Goal: Task Accomplishment & Management: Manage account settings

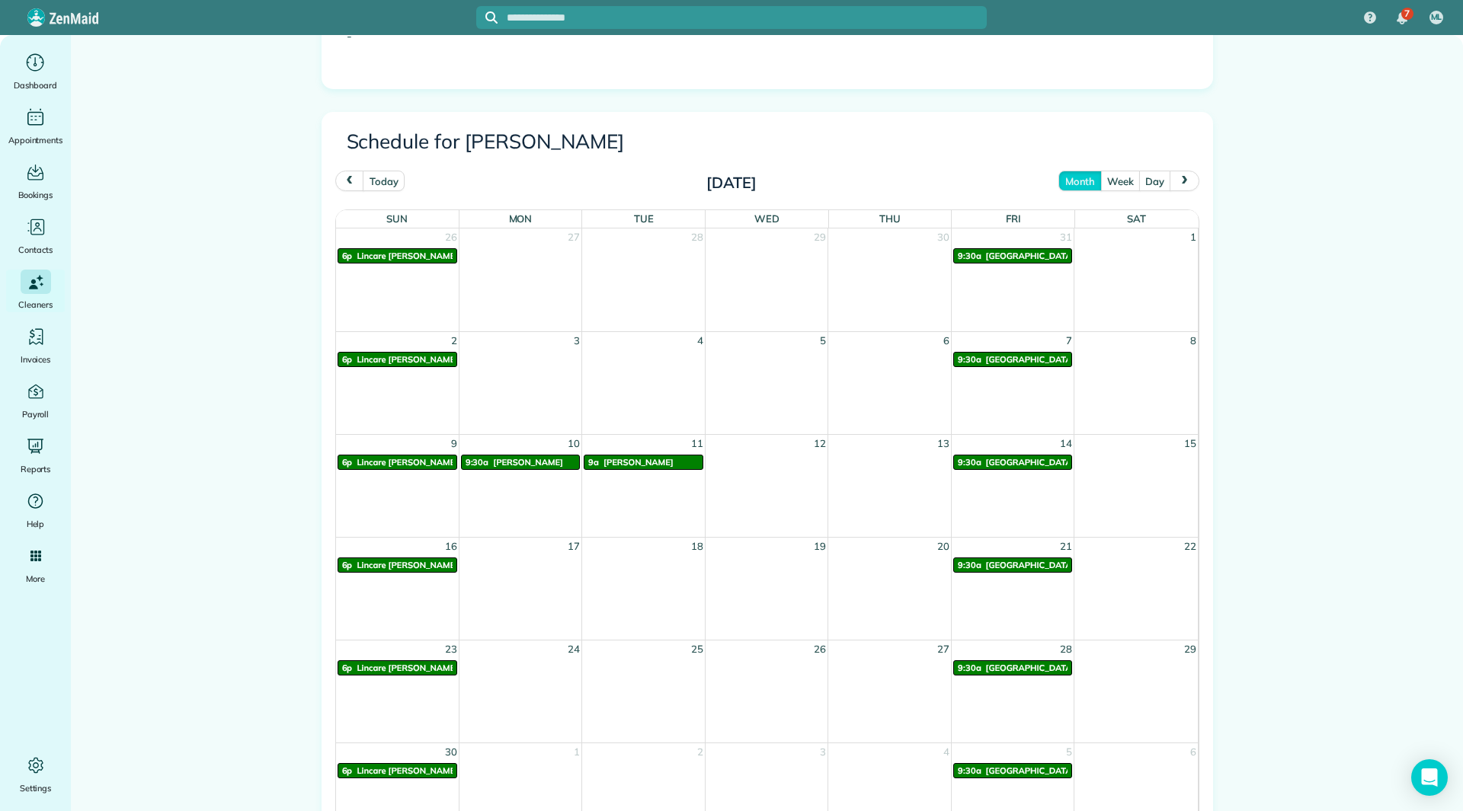
scroll to position [645, 0]
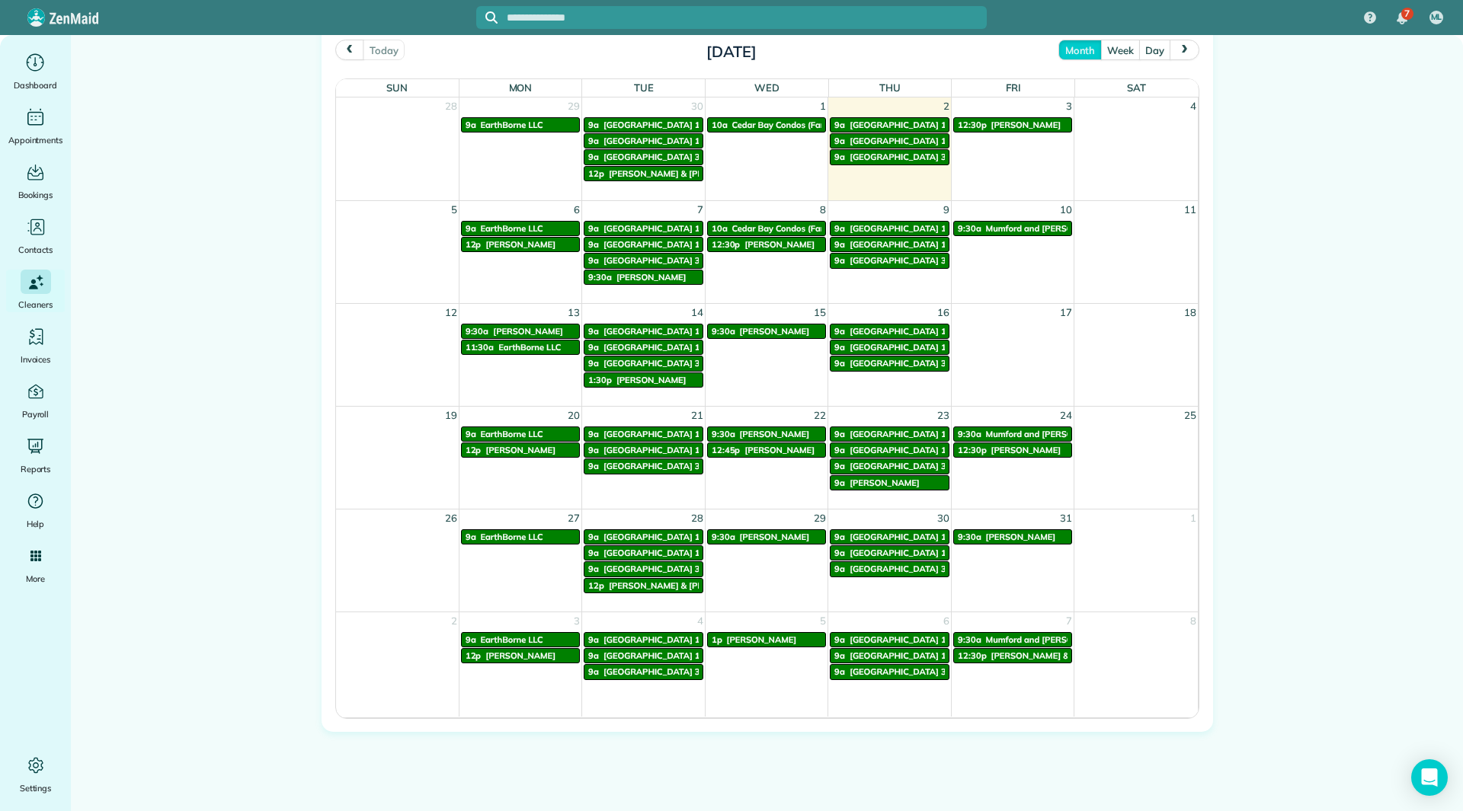
scroll to position [721, 0]
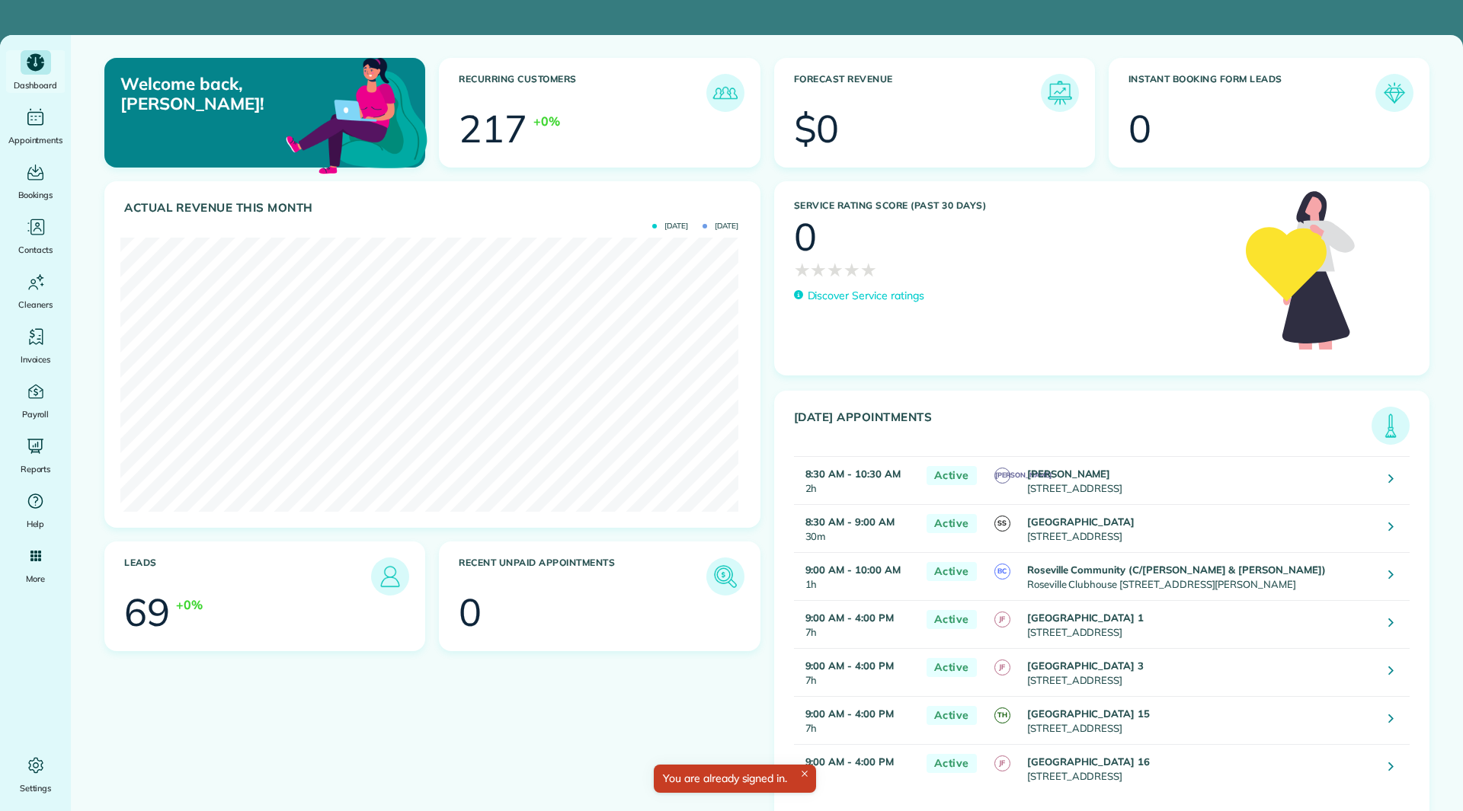
scroll to position [274, 618]
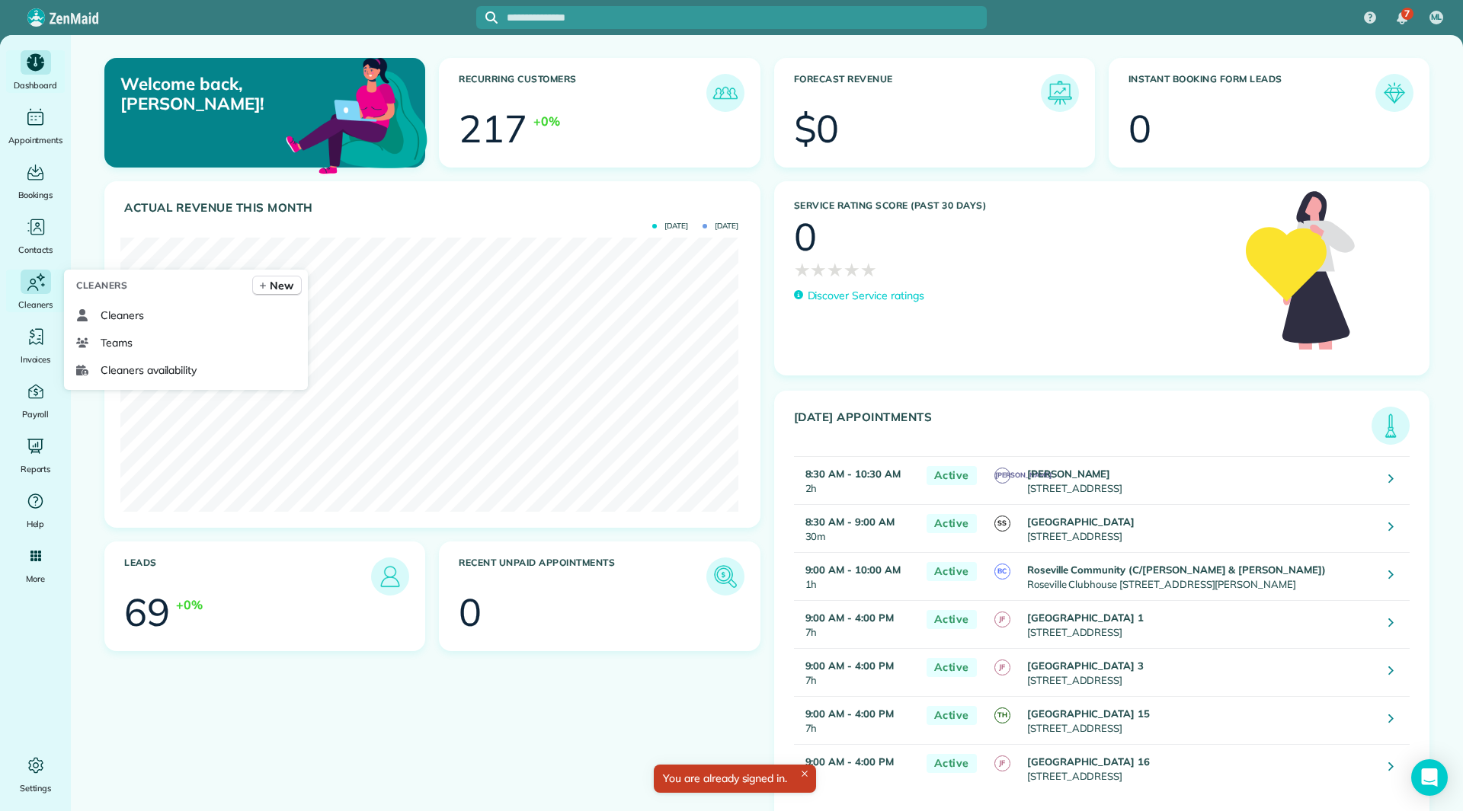
click at [30, 283] on icon "Main" at bounding box center [35, 282] width 23 height 24
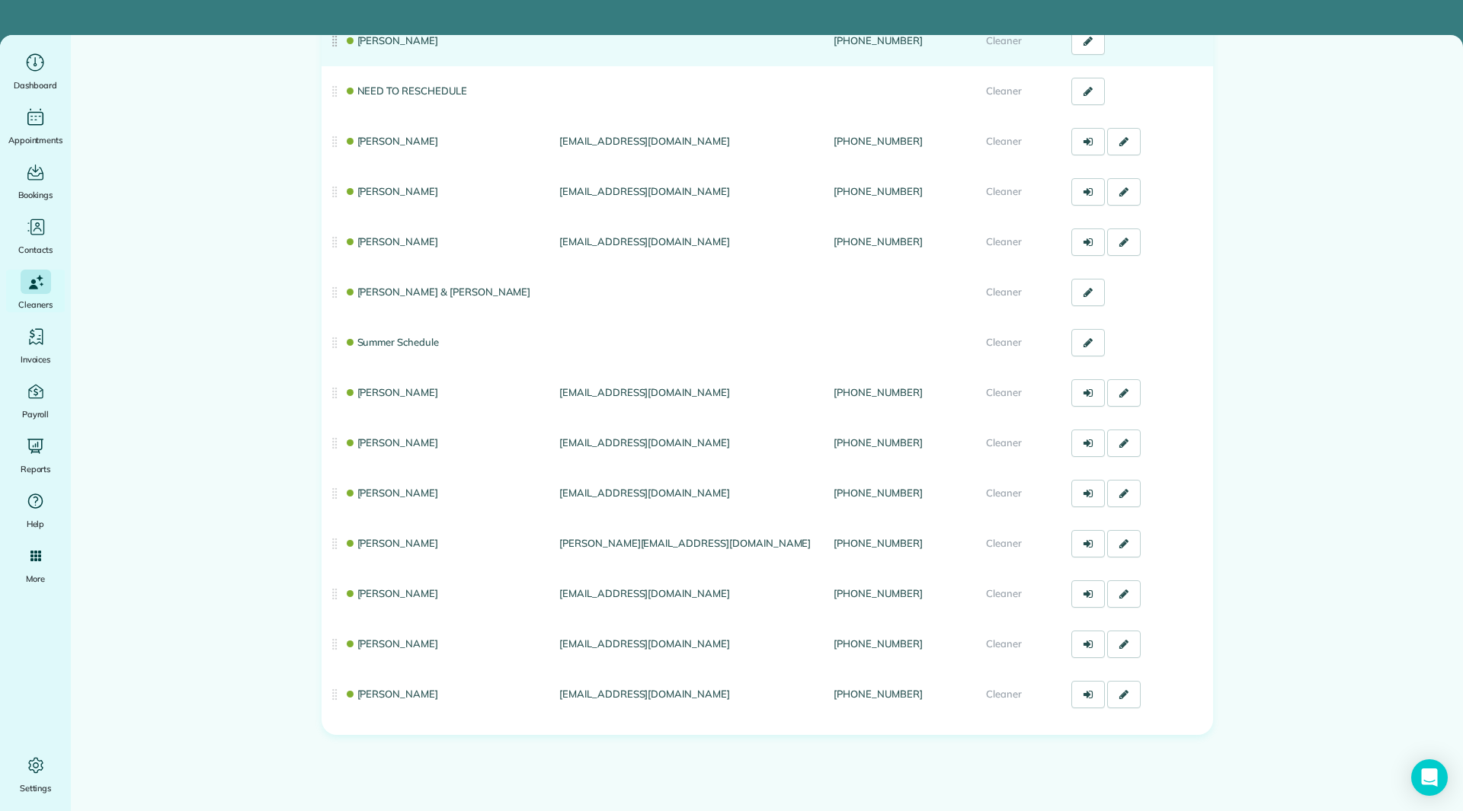
scroll to position [242, 0]
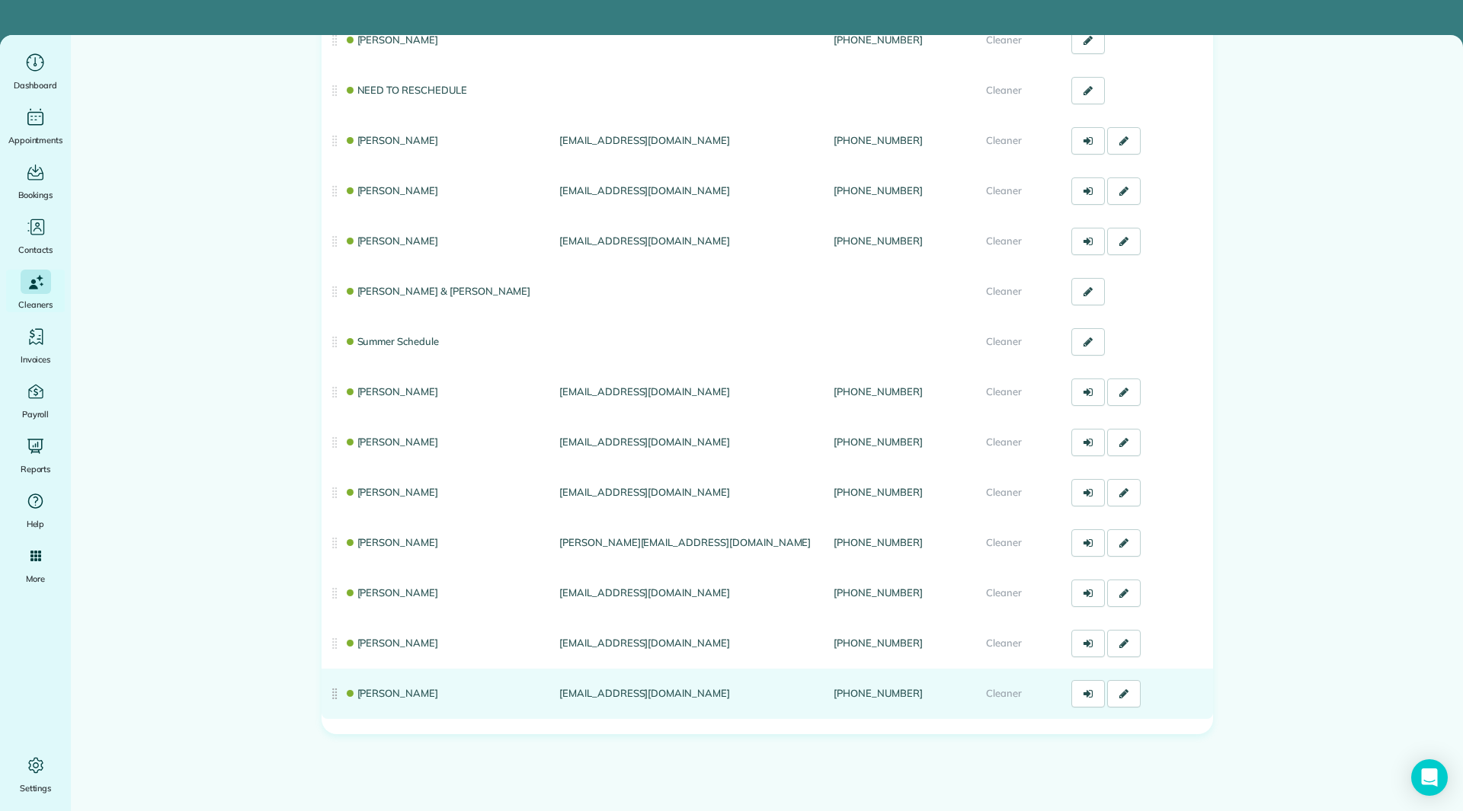
click at [379, 698] on link "[PERSON_NAME]" at bounding box center [391, 693] width 94 height 12
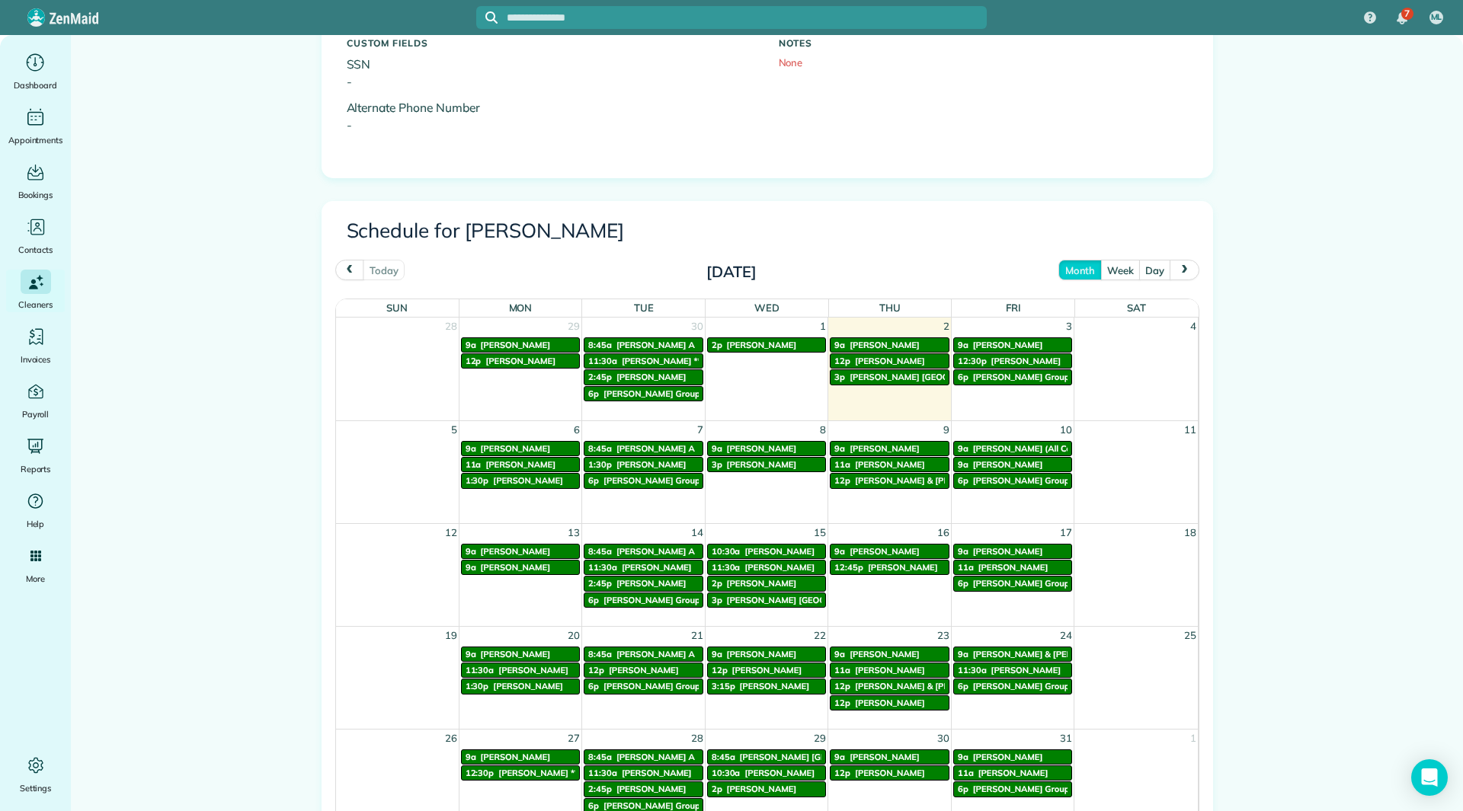
scroll to position [533, 0]
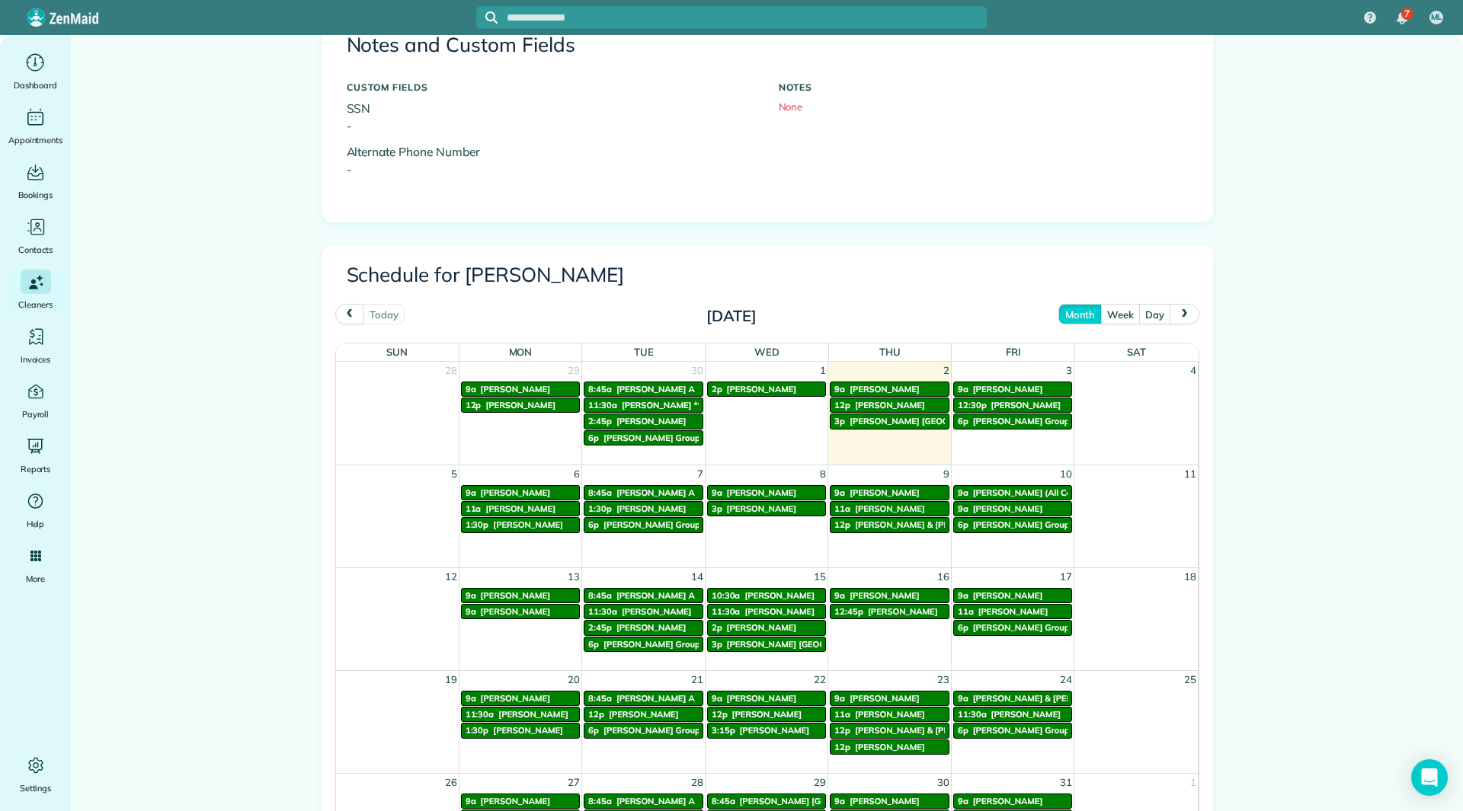
click at [727, 392] on span "[PERSON_NAME]" at bounding box center [762, 389] width 70 height 11
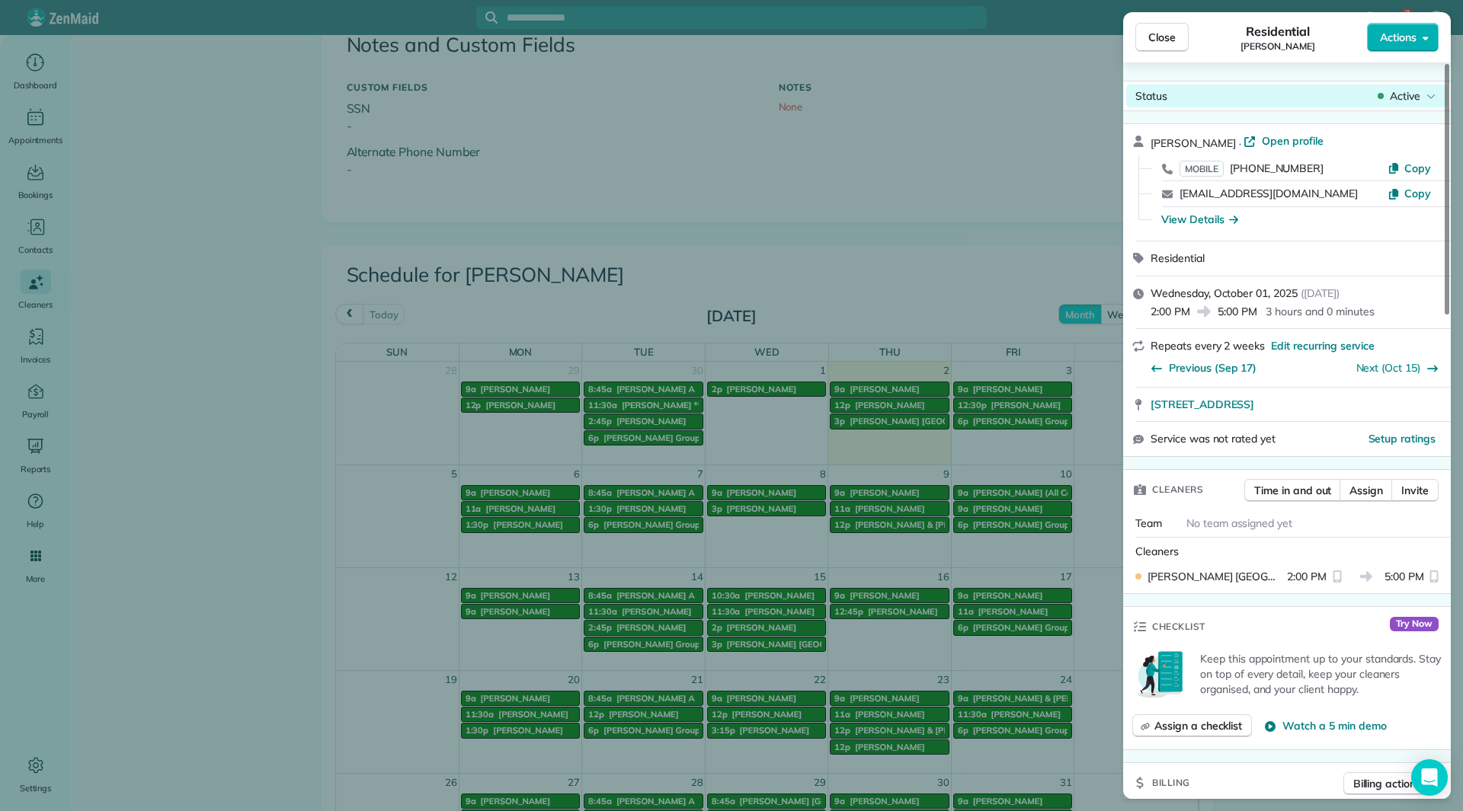
click at [1385, 98] on div "Active" at bounding box center [1406, 95] width 64 height 15
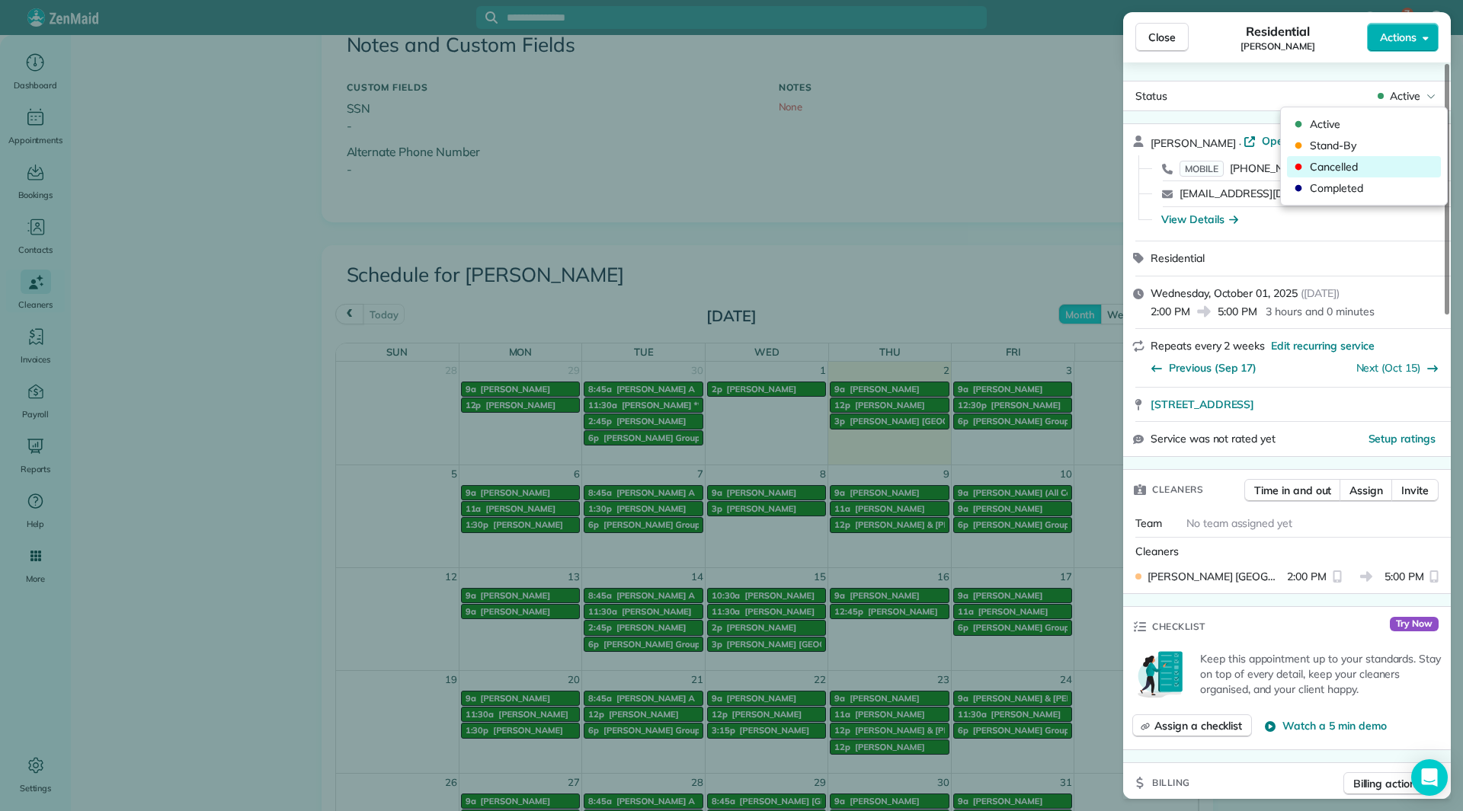
click at [1348, 165] on span "Cancelled" at bounding box center [1374, 166] width 128 height 15
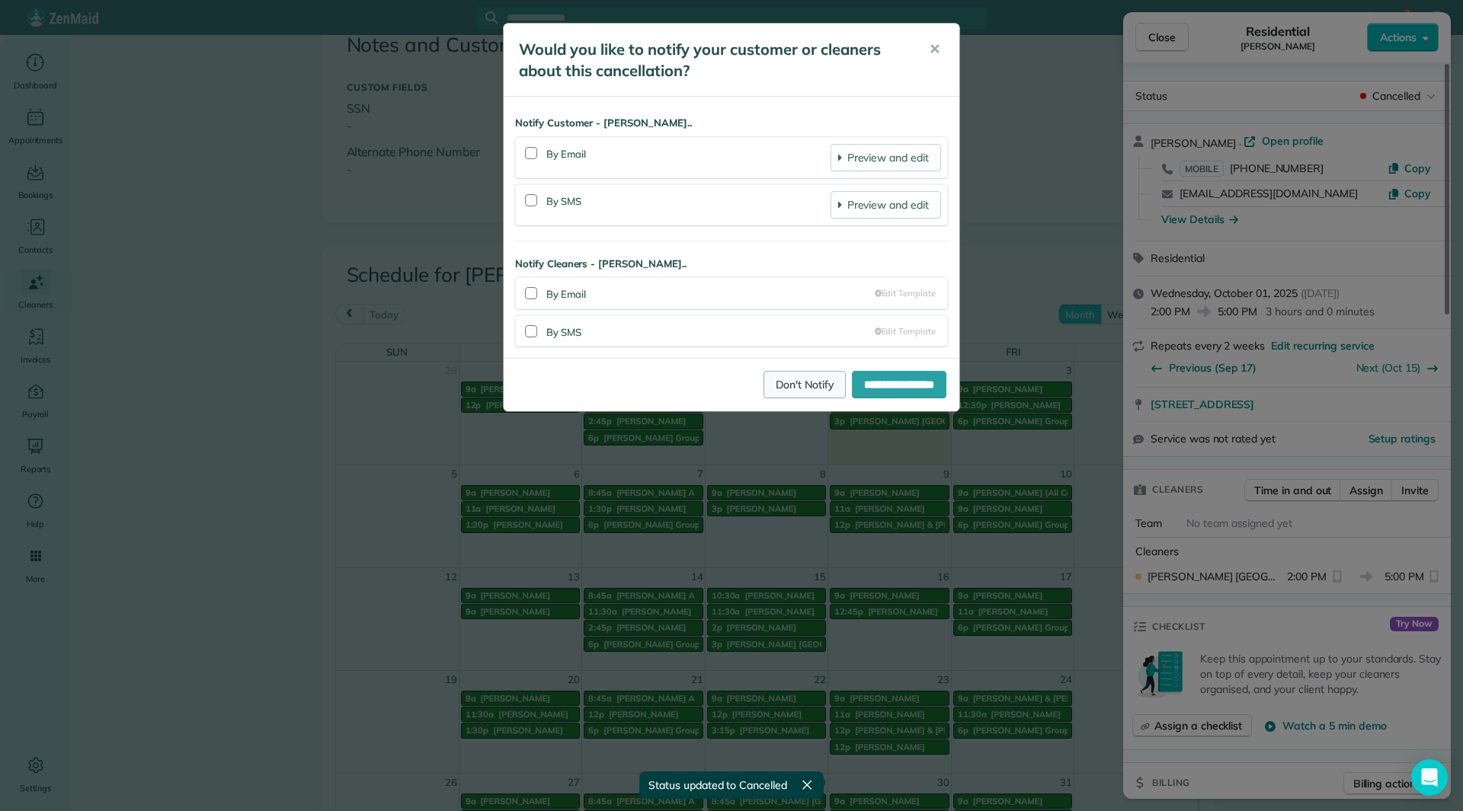
click at [787, 379] on link "Don't Notify" at bounding box center [804, 384] width 82 height 27
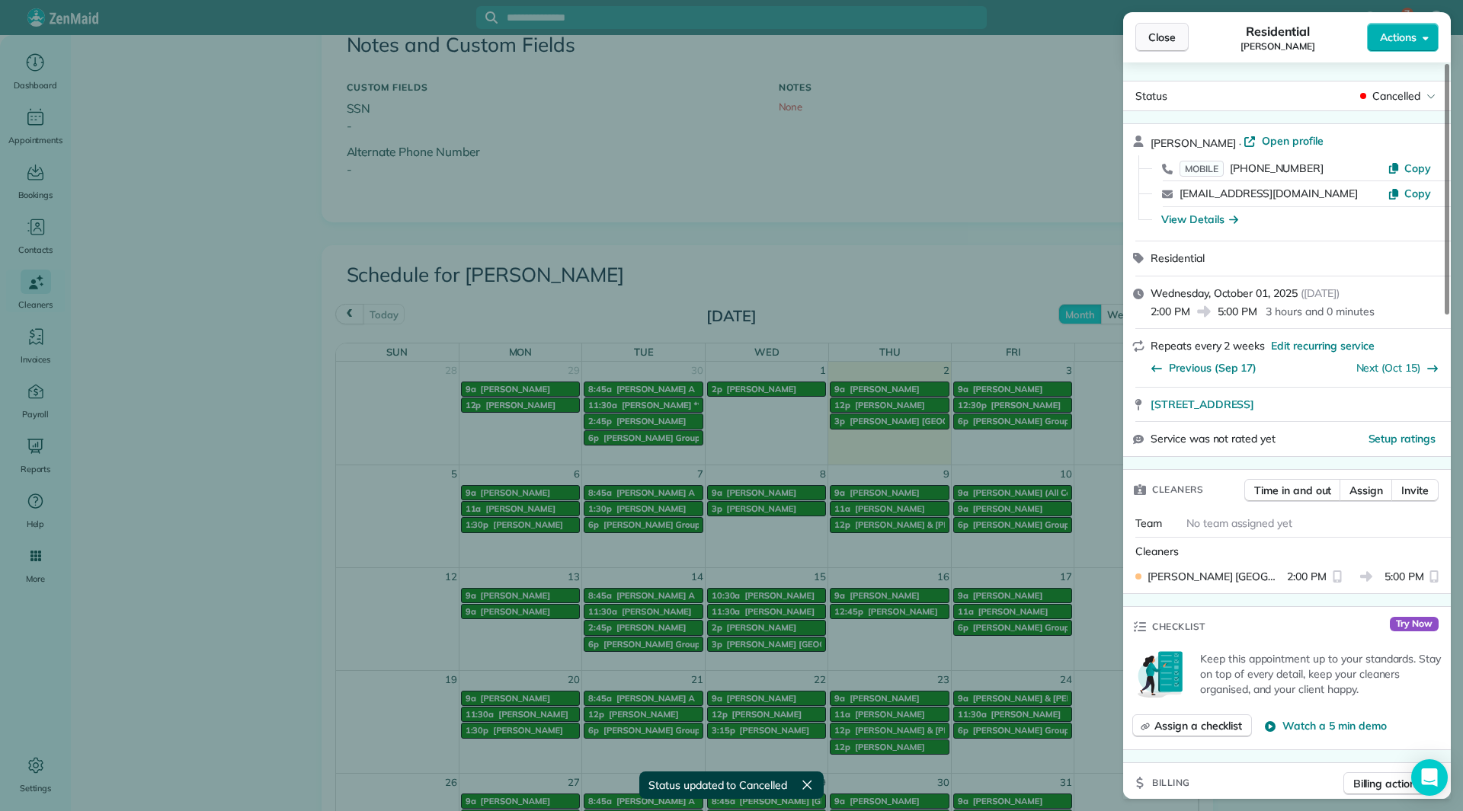
click at [1156, 40] on span "Close" at bounding box center [1161, 37] width 27 height 15
